Goal: Task Accomplishment & Management: Manage account settings

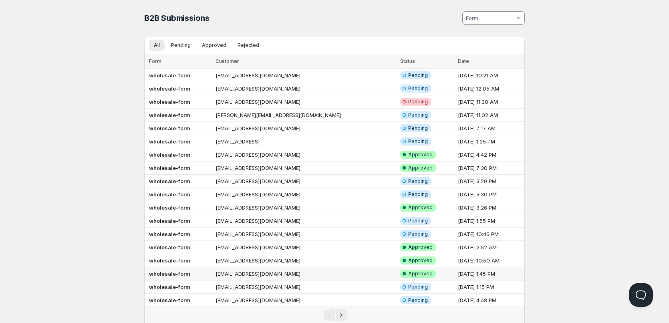
click at [229, 272] on td "[EMAIL_ADDRESS][DOMAIN_NAME]" at bounding box center [305, 273] width 185 height 13
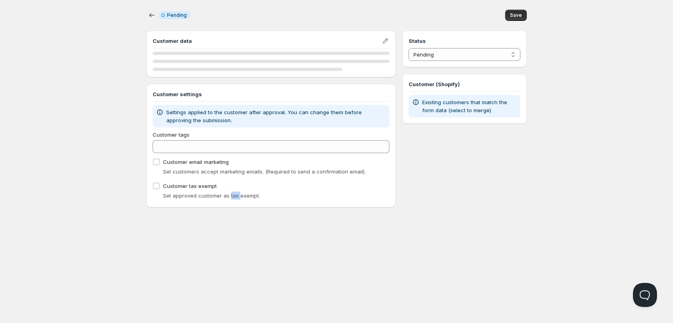
click at [229, 272] on div "Home Pricing Price lists Checkout Forms Submissions Settings Features Plans Inf…" at bounding box center [336, 161] width 673 height 323
checkbox input "true"
select select "1"
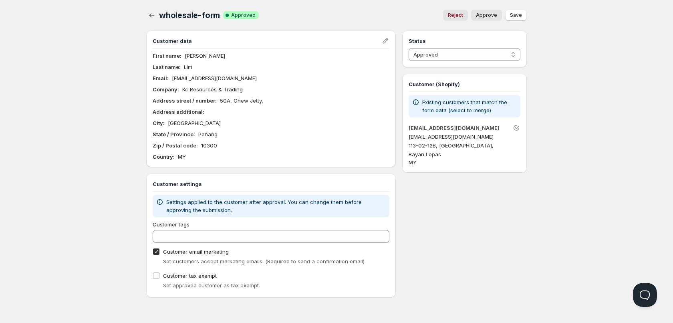
click at [225, 80] on p "[EMAIL_ADDRESS][DOMAIN_NAME]" at bounding box center [214, 78] width 85 height 8
copy p "[EMAIL_ADDRESS][DOMAIN_NAME]"
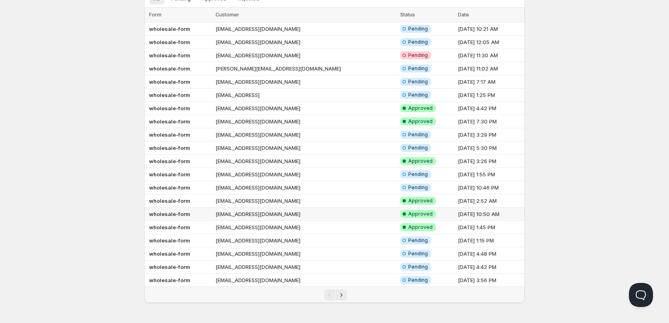
click at [182, 214] on b "wholesale-form" at bounding box center [169, 214] width 41 height 6
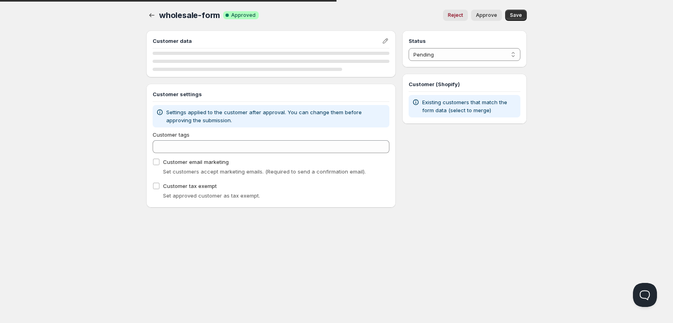
select select "1"
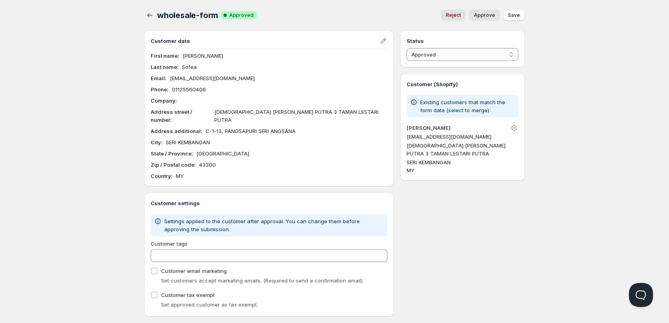
click at [448, 137] on p "[EMAIL_ADDRESS][DOMAIN_NAME]" at bounding box center [462, 137] width 112 height 8
copy p "[EMAIL_ADDRESS][DOMAIN_NAME]"
